Goal: Transaction & Acquisition: Download file/media

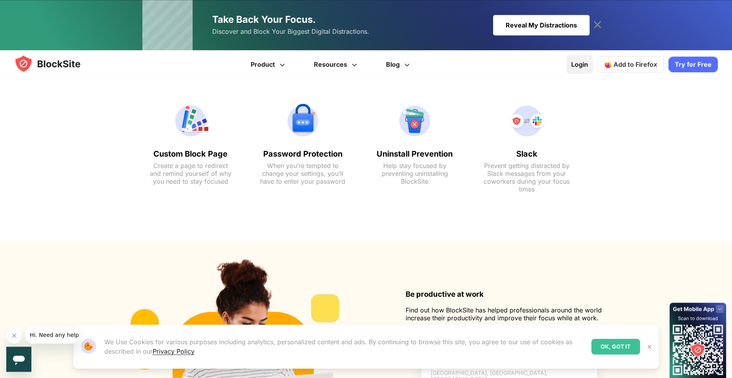
click at [574, 65] on link "Login" at bounding box center [579, 64] width 26 height 19
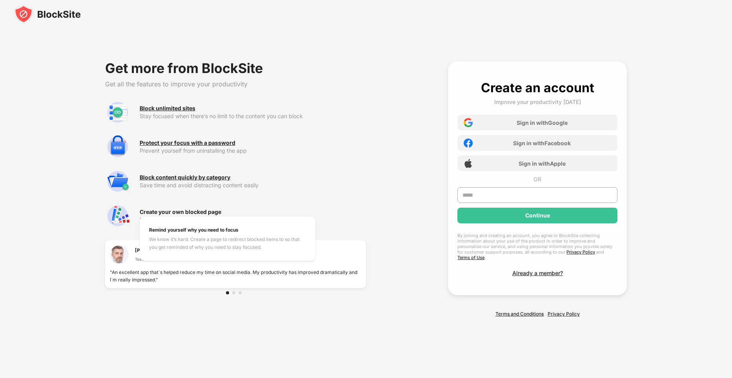
click at [185, 215] on div "Create your own blocked page" at bounding box center [181, 212] width 82 height 6
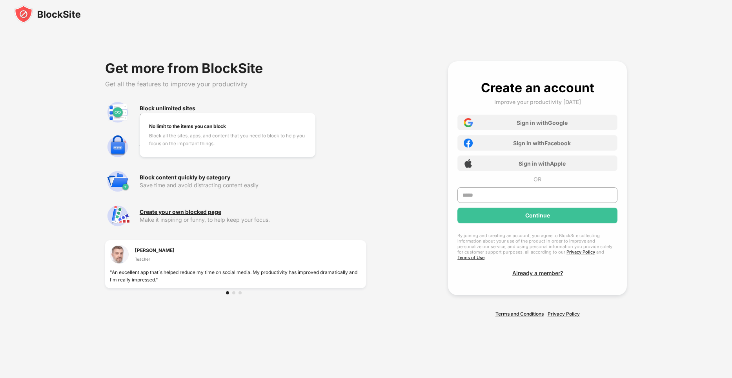
click at [160, 110] on div "Block unlimited sites" at bounding box center [168, 108] width 56 height 6
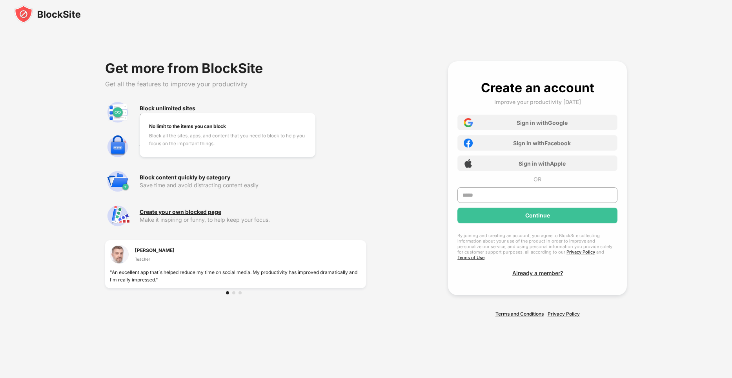
drag, startPoint x: 160, startPoint y: 110, endPoint x: 554, endPoint y: 264, distance: 423.0
click at [554, 264] on div "Get more from BlockSite Get all the features to improve your productivity Block…" at bounding box center [366, 189] width 683 height 312
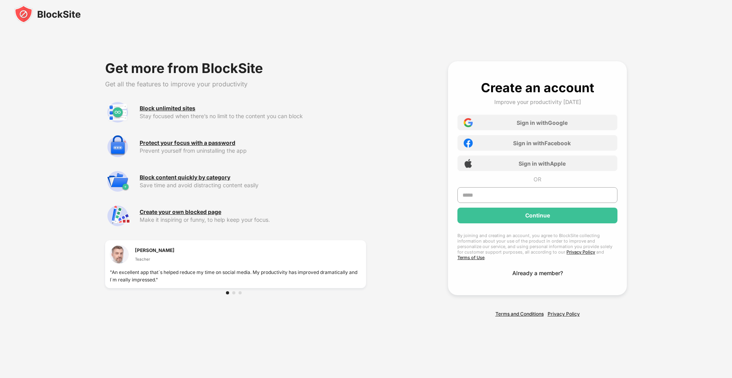
click at [533, 272] on div "Already a member?" at bounding box center [537, 272] width 51 height 7
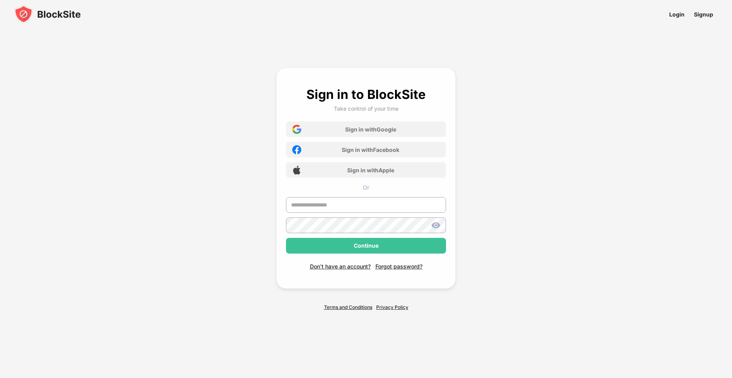
click at [228, 144] on div "Sign in to BlockSite Take control of your time Sign in with Google Sign in with…" at bounding box center [366, 189] width 340 height 298
click at [453, 193] on div "Sign in to BlockSite Take control of your time Sign in with Google Sign in with…" at bounding box center [365, 178] width 179 height 220
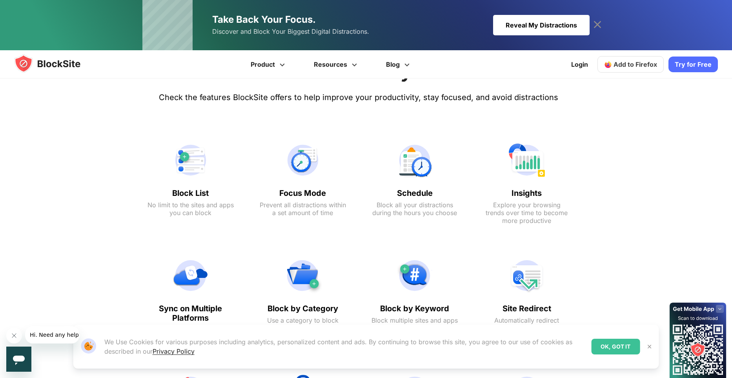
click at [190, 183] on div "Block List No limit to the sites and apps you can block" at bounding box center [191, 182] width 102 height 105
click at [195, 200] on div "Block List No limit to the sites and apps you can block" at bounding box center [190, 202] width 86 height 28
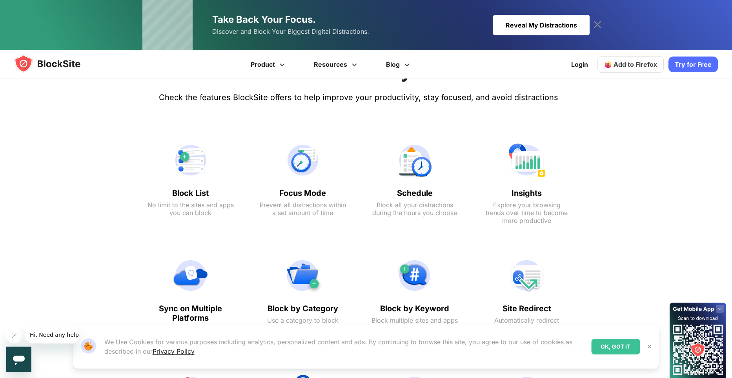
click at [202, 229] on div "Block List No limit to the sites and apps you can block" at bounding box center [191, 182] width 102 height 105
click at [189, 196] on text "Block List" at bounding box center [190, 192] width 86 height 9
click at [616, 70] on link "Add to Firefox" at bounding box center [630, 64] width 66 height 16
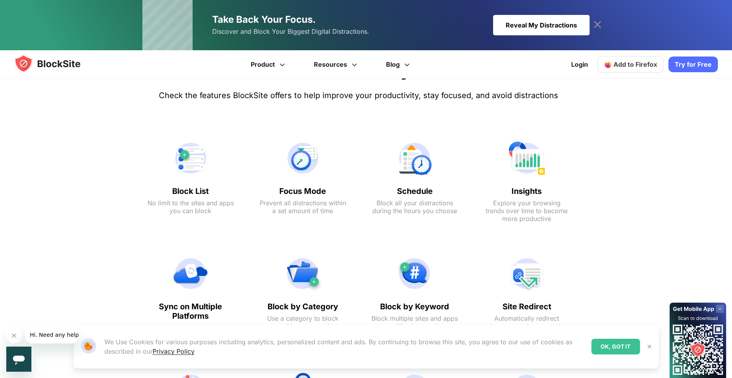
scroll to position [340, 0]
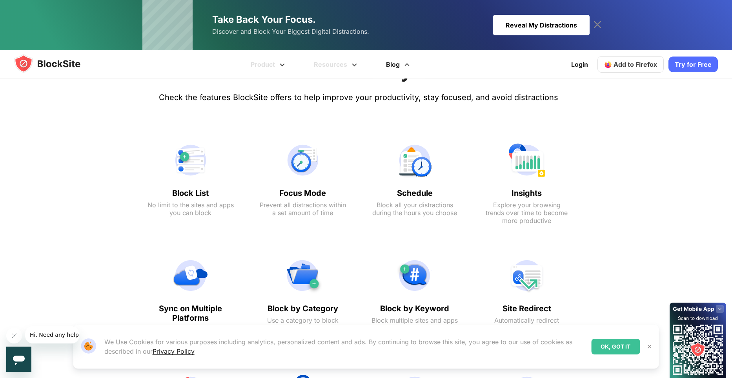
click at [391, 65] on link "Blog" at bounding box center [399, 64] width 53 height 28
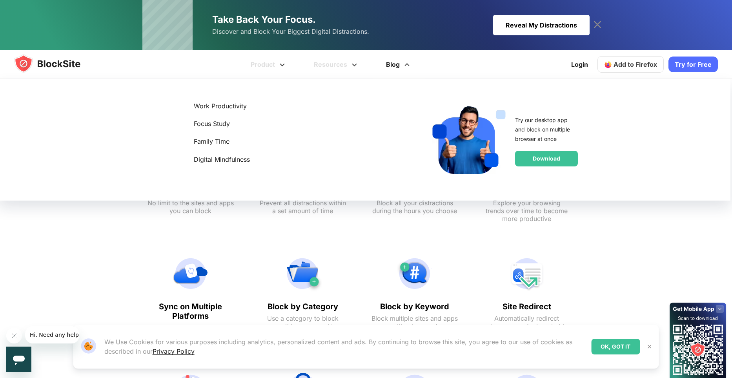
click at [396, 75] on link "Blog" at bounding box center [399, 64] width 53 height 28
click at [391, 69] on link "Blog" at bounding box center [399, 64] width 53 height 28
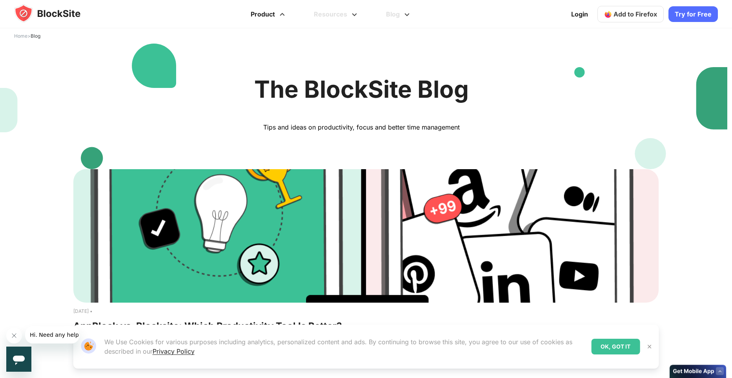
click at [267, 14] on link "Product" at bounding box center [268, 14] width 63 height 28
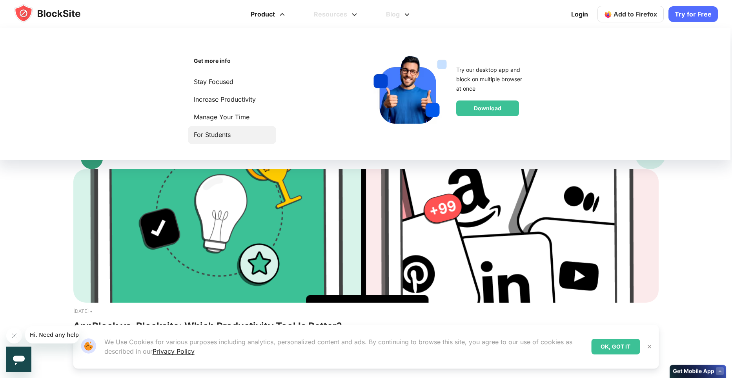
click at [211, 139] on link "For Students" at bounding box center [232, 134] width 76 height 11
